Goal: Task Accomplishment & Management: Use online tool/utility

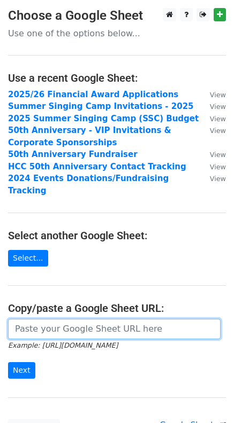
click at [50, 320] on input "url" at bounding box center [114, 329] width 212 height 20
paste input "https://docs.google.com/spreadsheets/d/1uOLRhk9Av4CNnBaUDDK-ytTUjWTYHiVbObA0jfi…"
type input "https://docs.google.com/spreadsheets/d/1uOLRhk9Av4CNnBaUDDK-ytTUjWTYHiVbObA0jfi…"
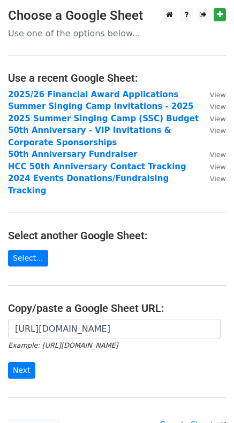
click at [94, 275] on main "Choose a Google Sheet Use one of the options below... Use a recent Google Sheet…" at bounding box center [117, 222] width 234 height 428
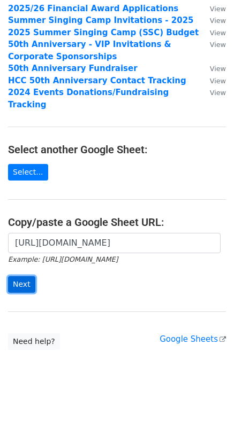
click at [19, 276] on input "Next" at bounding box center [21, 284] width 27 height 17
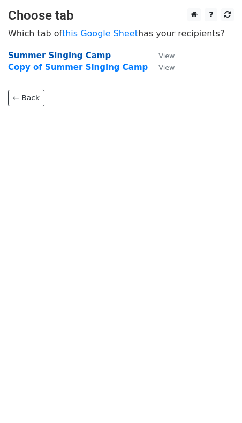
click at [49, 56] on strong "Summer Singing Camp" at bounding box center [59, 56] width 103 height 10
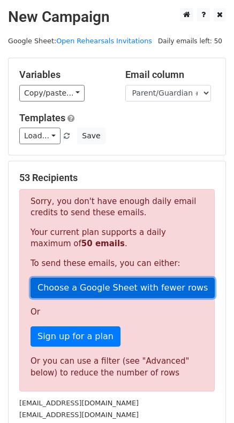
click at [123, 289] on link "Choose a Google Sheet with fewer rows" at bounding box center [122, 288] width 184 height 20
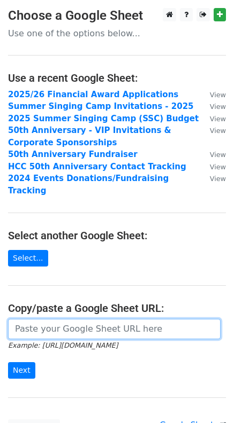
click at [94, 322] on input "url" at bounding box center [114, 329] width 212 height 20
paste input "https://docs.google.com/spreadsheets/d/1uOLRhk9Av4CNnBaUDDK-ytTUjWTYHiVbObA0jfi…"
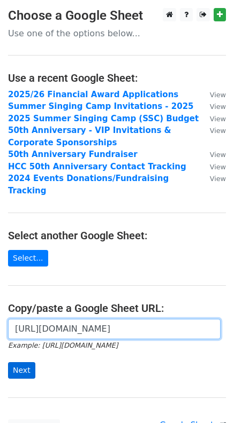
type input "https://docs.google.com/spreadsheets/d/1uOLRhk9Av4CNnBaUDDK-ytTUjWTYHiVbObA0jfi…"
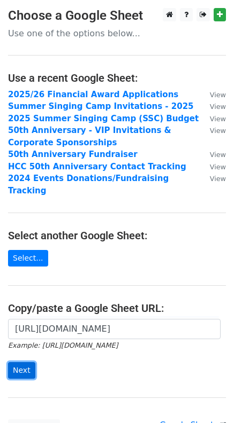
click at [24, 362] on input "Next" at bounding box center [21, 370] width 27 height 17
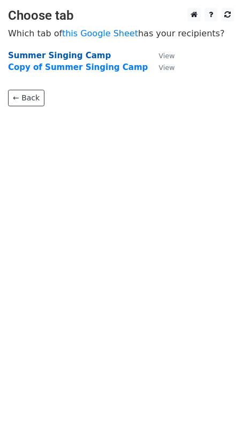
click at [45, 53] on strong "Summer Singing Camp" at bounding box center [59, 56] width 103 height 10
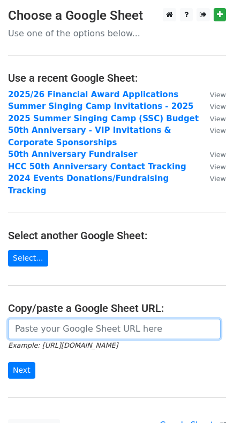
click at [55, 319] on input "url" at bounding box center [114, 329] width 212 height 20
paste input "https://docs.google.com/spreadsheets/d/1uOLRhk9Av4CNnBaUDDK-ytTUjWTYHiVbObA0jfi…"
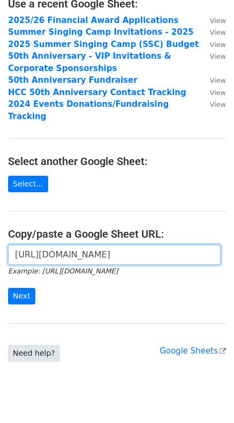
scroll to position [86, 0]
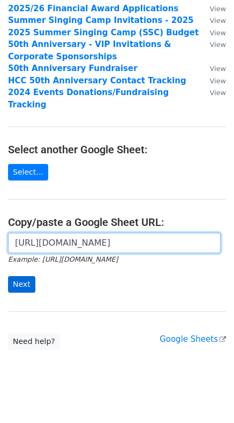
type input "https://docs.google.com/spreadsheets/d/1uOLRhk9Av4CNnBaUDDK-ytTUjWTYHiVbObA0jfi…"
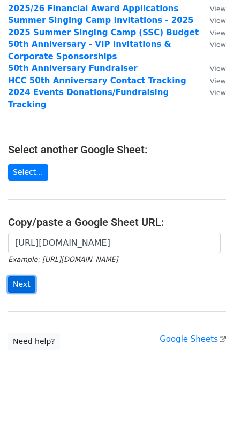
click at [20, 278] on input "Next" at bounding box center [21, 284] width 27 height 17
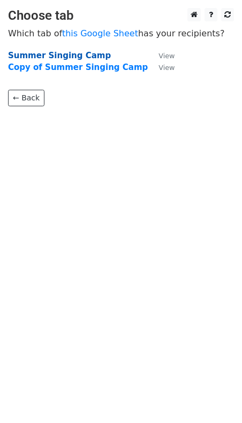
click at [52, 51] on strong "Summer Singing Camp" at bounding box center [59, 56] width 103 height 10
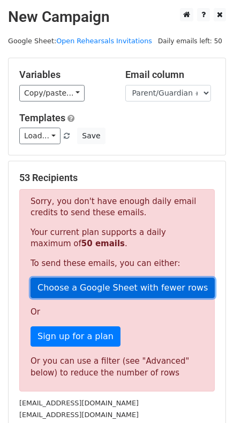
click at [153, 283] on link "Choose a Google Sheet with fewer rows" at bounding box center [122, 288] width 184 height 20
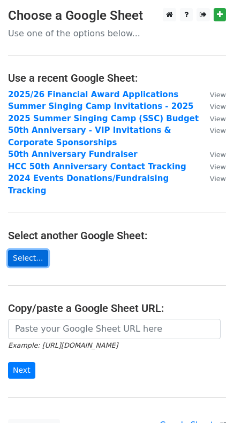
click at [29, 250] on link "Select..." at bounding box center [28, 258] width 40 height 17
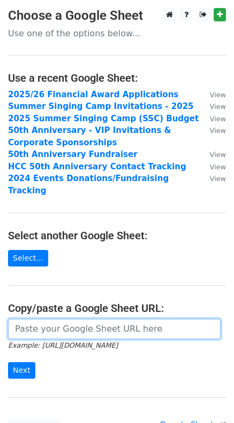
click at [84, 319] on input "url" at bounding box center [114, 329] width 212 height 20
paste input "[URL][DOMAIN_NAME]"
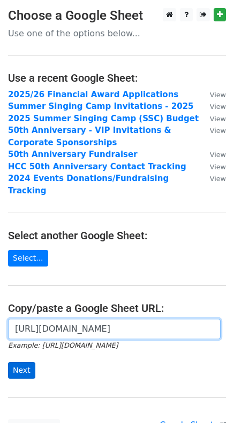
type input "[URL][DOMAIN_NAME]"
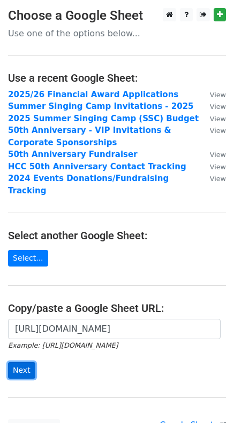
click at [22, 362] on input "Next" at bounding box center [21, 370] width 27 height 17
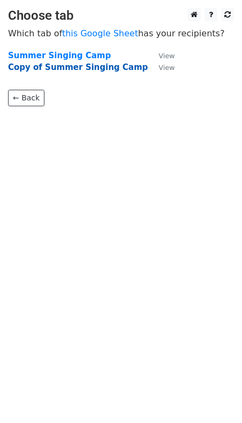
click at [47, 67] on strong "Copy of Summer Singing Camp" at bounding box center [78, 68] width 140 height 10
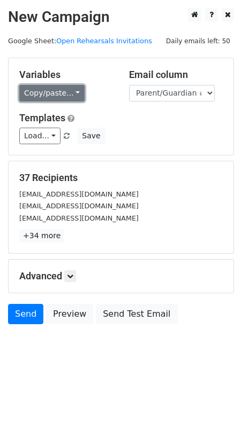
click at [43, 96] on link "Copy/paste..." at bounding box center [51, 93] width 65 height 17
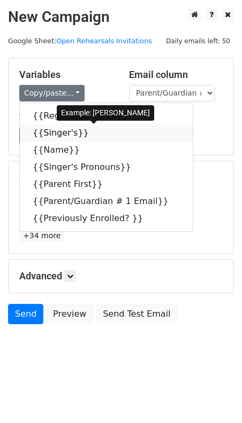
click at [48, 135] on link "{{Singer's}}" at bounding box center [106, 133] width 173 height 17
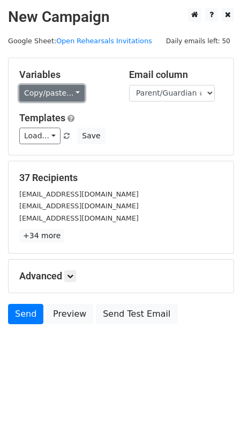
click at [45, 92] on link "Copy/paste..." at bounding box center [51, 93] width 65 height 17
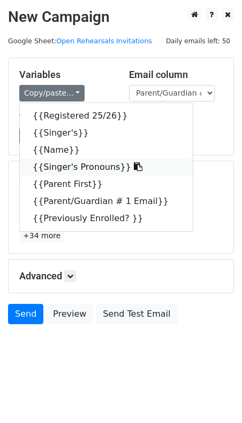
click at [90, 175] on link "{{Singer's Pronouns}}" at bounding box center [106, 167] width 173 height 17
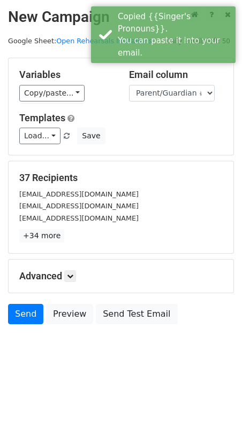
click at [65, 76] on h5 "Variables" at bounding box center [66, 75] width 94 height 12
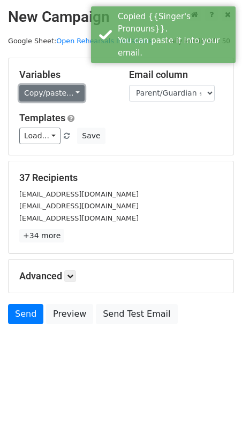
click at [60, 91] on link "Copy/paste..." at bounding box center [51, 93] width 65 height 17
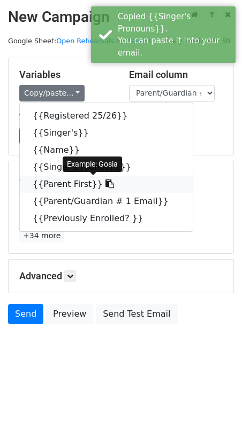
click at [64, 182] on link "{{Parent First}}" at bounding box center [106, 184] width 173 height 17
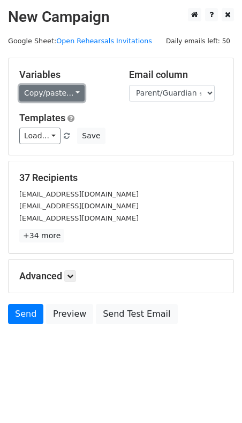
click at [50, 98] on link "Copy/paste..." at bounding box center [51, 93] width 65 height 17
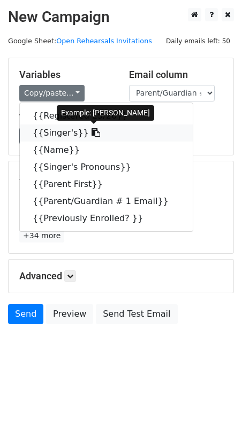
click at [67, 131] on link "{{Singer's}}" at bounding box center [106, 133] width 173 height 17
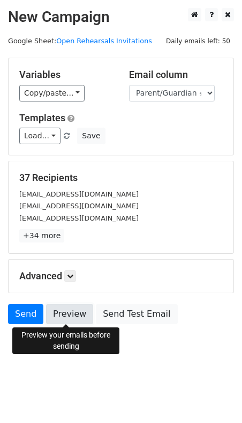
click at [64, 314] on link "Preview" at bounding box center [69, 314] width 47 height 20
click at [72, 307] on link "Preview" at bounding box center [69, 314] width 47 height 20
click at [58, 312] on link "Preview" at bounding box center [69, 314] width 47 height 20
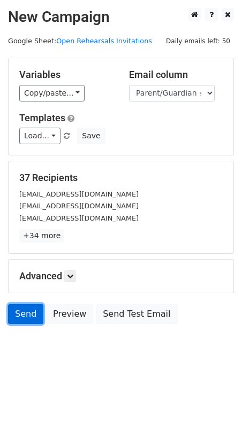
click at [24, 312] on link "Send" at bounding box center [25, 314] width 35 height 20
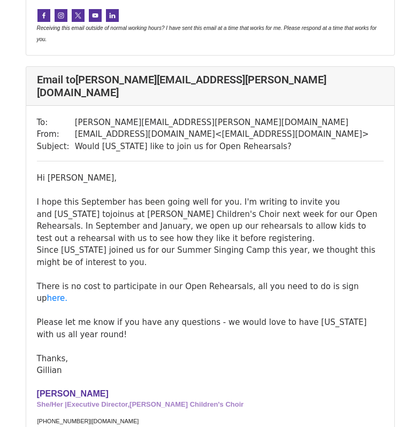
scroll to position [1317, 0]
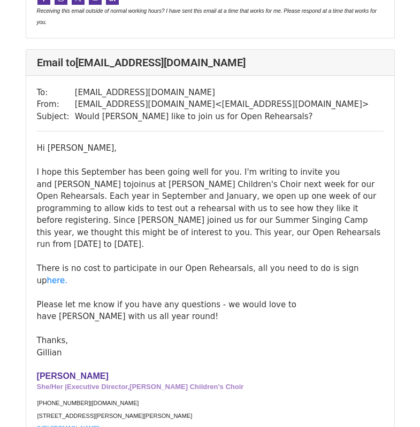
scroll to position [478, 0]
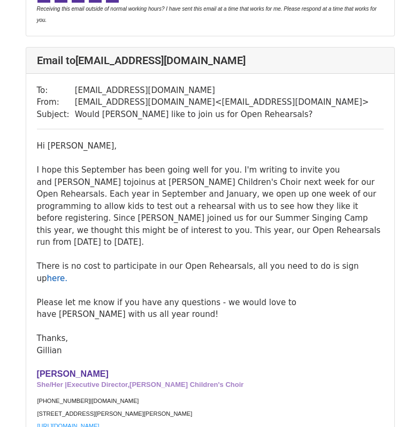
click at [68, 274] on link "here." at bounding box center [57, 279] width 21 height 10
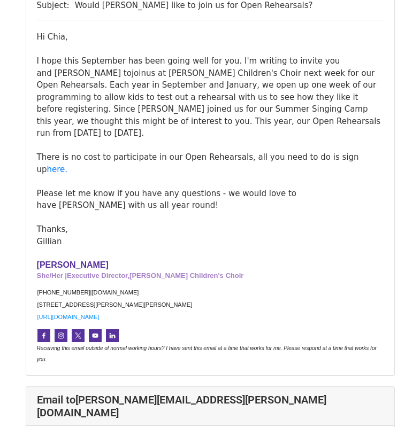
scroll to position [1678, 0]
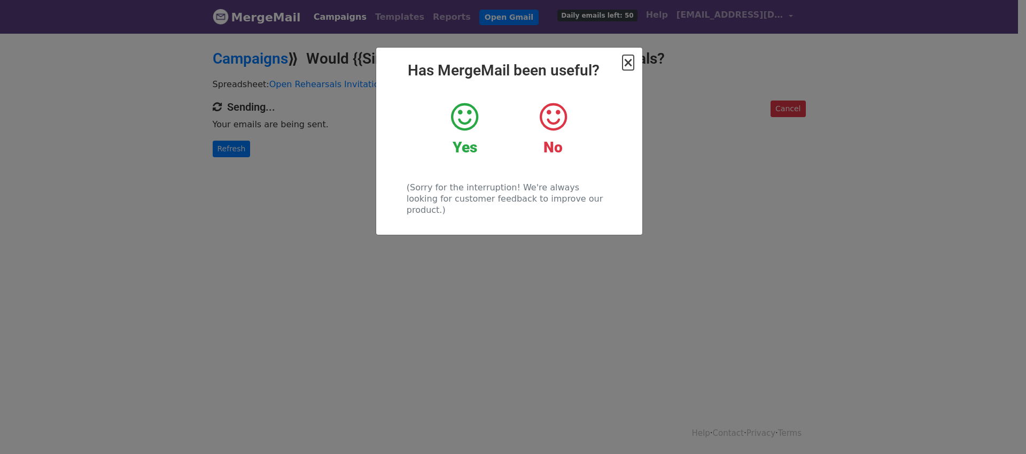
click at [631, 67] on span "×" at bounding box center [628, 62] width 11 height 15
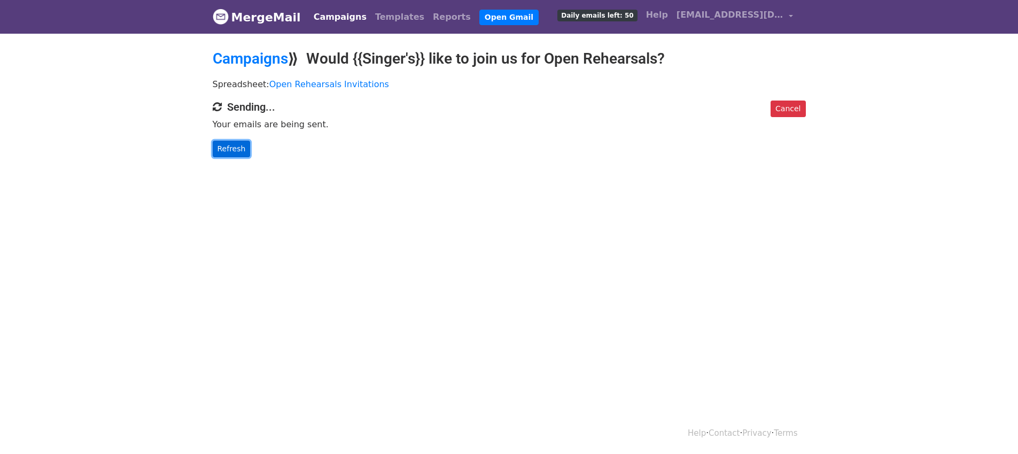
click at [236, 146] on link "Refresh" at bounding box center [232, 149] width 38 height 17
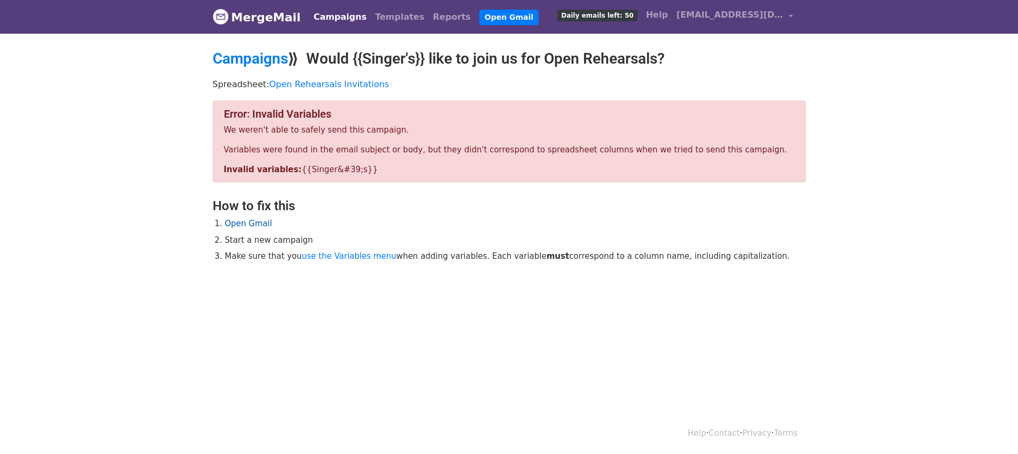
click at [251, 221] on link "Open Gmail" at bounding box center [249, 224] width 48 height 10
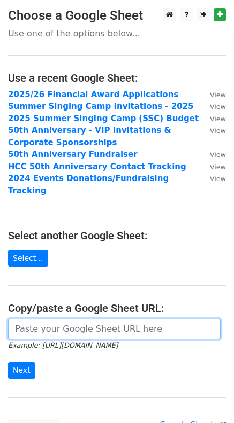
click at [95, 320] on input "url" at bounding box center [114, 329] width 212 height 20
paste input "[URL][DOMAIN_NAME]"
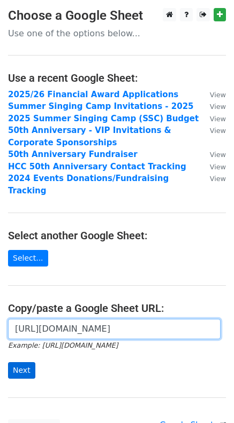
type input "[URL][DOMAIN_NAME]"
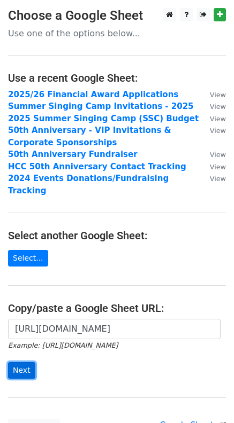
click at [29, 362] on input "Next" at bounding box center [21, 370] width 27 height 17
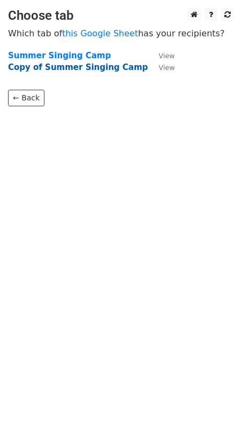
click at [93, 69] on strong "Copy of Summer Singing Camp" at bounding box center [78, 68] width 140 height 10
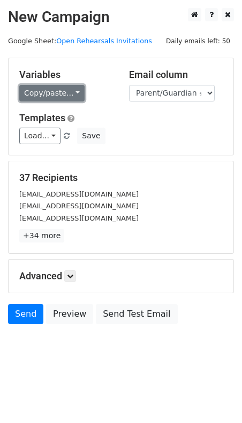
click at [72, 91] on link "Copy/paste..." at bounding box center [51, 93] width 65 height 17
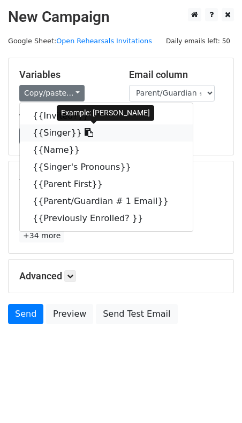
click at [84, 135] on icon at bounding box center [88, 132] width 9 height 9
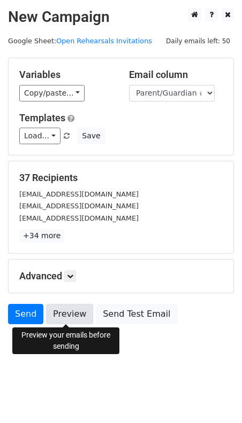
click at [59, 314] on link "Preview" at bounding box center [69, 314] width 47 height 20
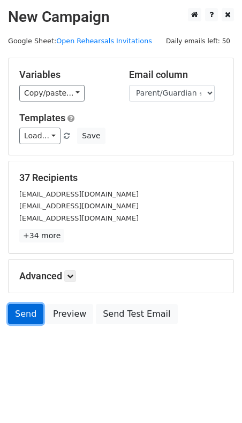
click at [34, 313] on link "Send" at bounding box center [25, 314] width 35 height 20
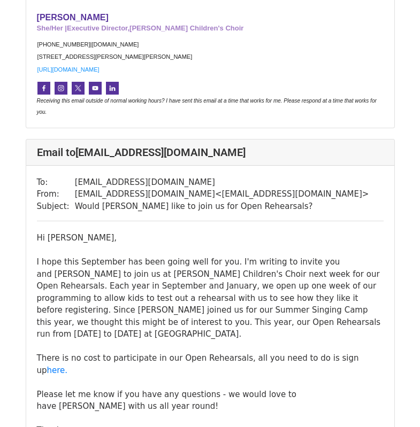
scroll to position [550, 0]
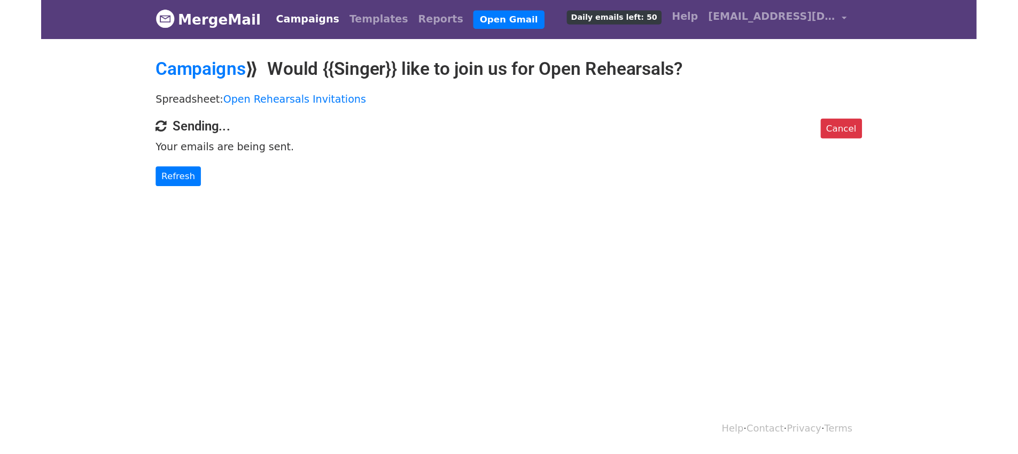
scroll to position [2, 0]
